Goal: Task Accomplishment & Management: Use online tool/utility

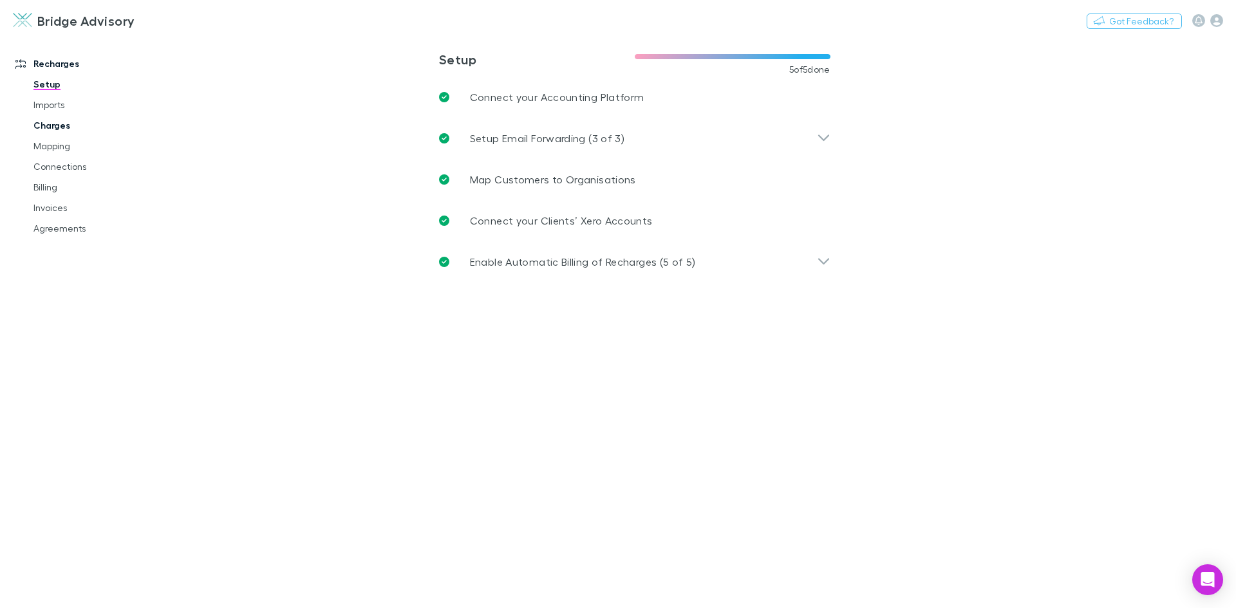
drag, startPoint x: 53, startPoint y: 142, endPoint x: 53, endPoint y: 129, distance: 12.9
click at [53, 142] on link "Mapping" at bounding box center [97, 146] width 153 height 21
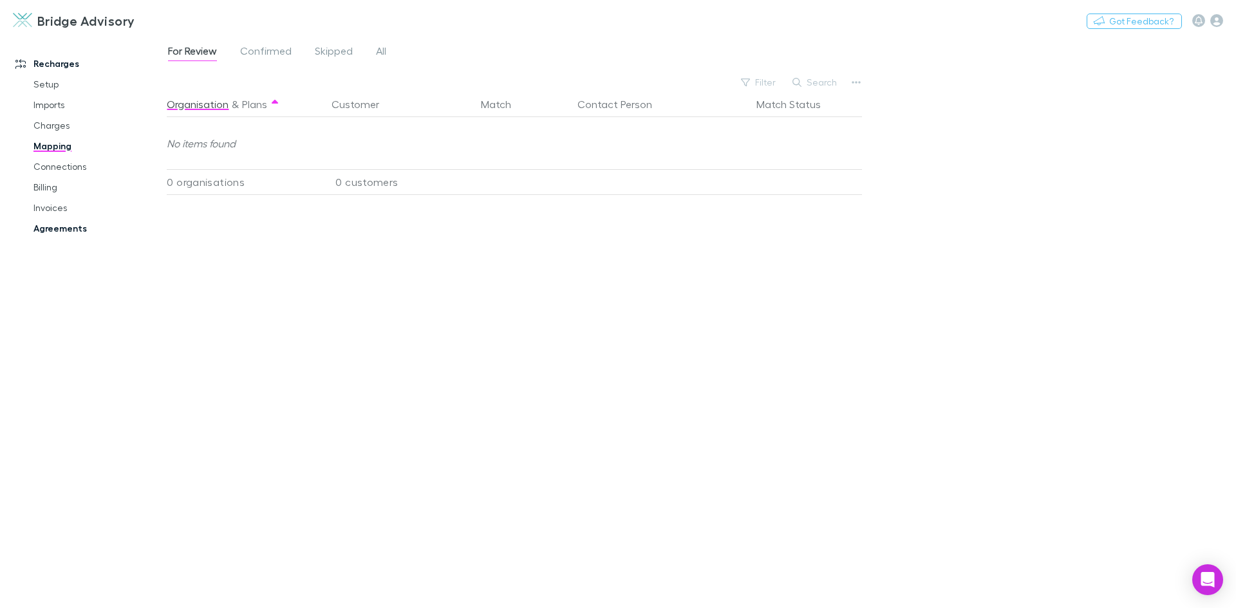
click at [71, 232] on link "Agreements" at bounding box center [97, 228] width 153 height 21
